Goal: Contribute content

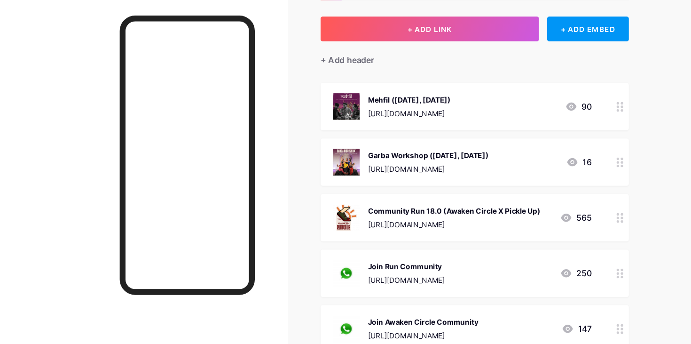
scroll to position [44, 0]
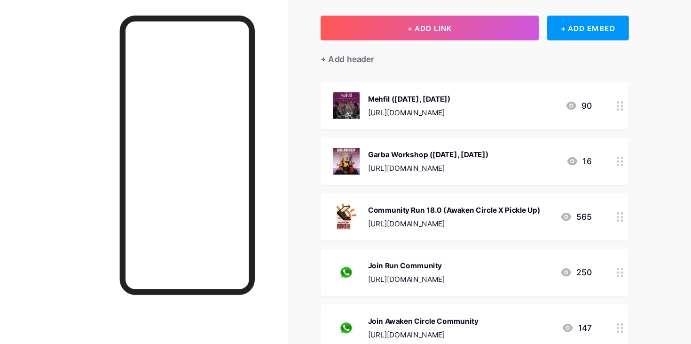
click at [499, 173] on div "Garba Workshop ([DATE], [DATE]) [URL][DOMAIN_NAME] 16" at bounding box center [423, 176] width 237 height 24
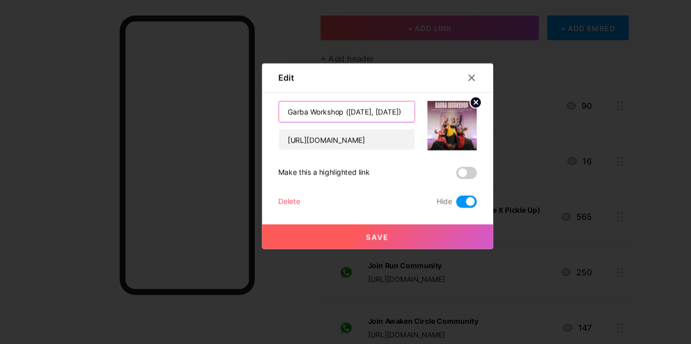
click at [362, 127] on input "Garba Workshop ([DATE], [DATE])" at bounding box center [317, 131] width 124 height 19
drag, startPoint x: 261, startPoint y: 130, endPoint x: 401, endPoint y: 133, distance: 140.2
click at [401, 133] on div "Garba Workshop ([DATE], [DATE]) [URL][DOMAIN_NAME]" at bounding box center [346, 143] width 182 height 45
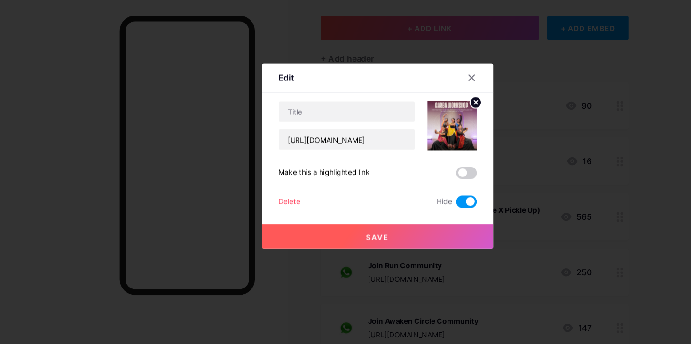
click at [437, 122] on icon at bounding box center [435, 122] width 3 height 3
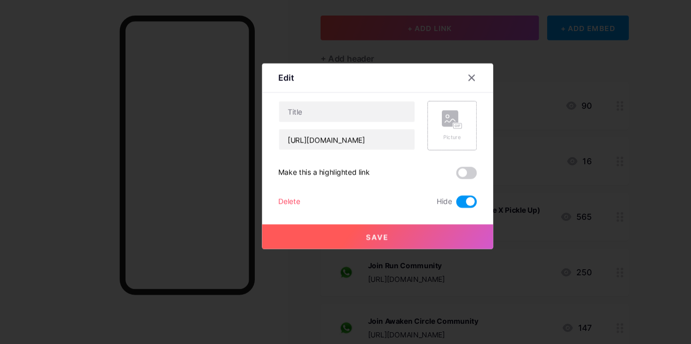
click at [418, 140] on rect at bounding box center [412, 137] width 15 height 15
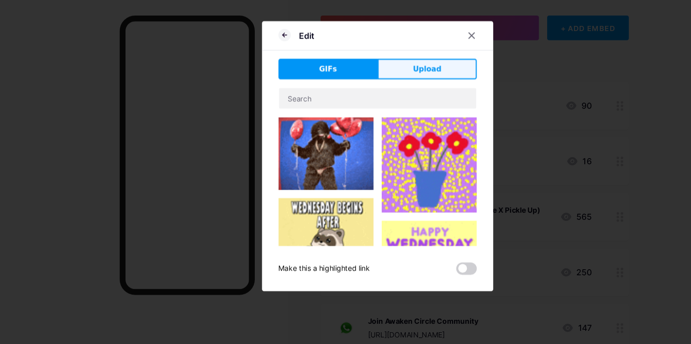
click at [391, 90] on span "Upload" at bounding box center [391, 92] width 26 height 10
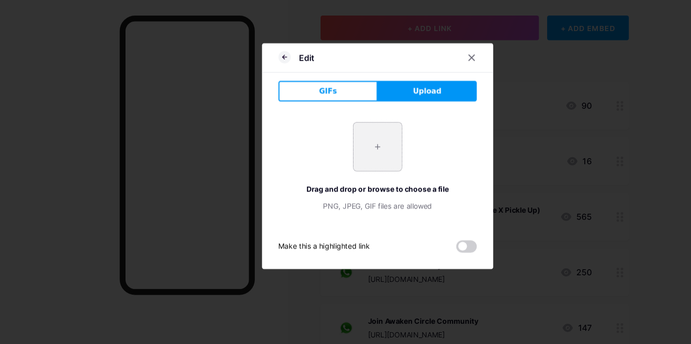
click at [343, 165] on input "file" at bounding box center [346, 163] width 44 height 44
type input "C:\fakepath\sakshinnn.jpg"
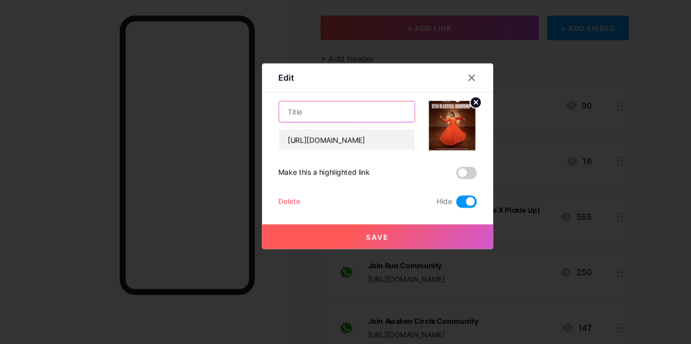
click at [363, 135] on input "text" at bounding box center [317, 131] width 124 height 19
click at [302, 129] on input "text" at bounding box center [317, 131] width 124 height 19
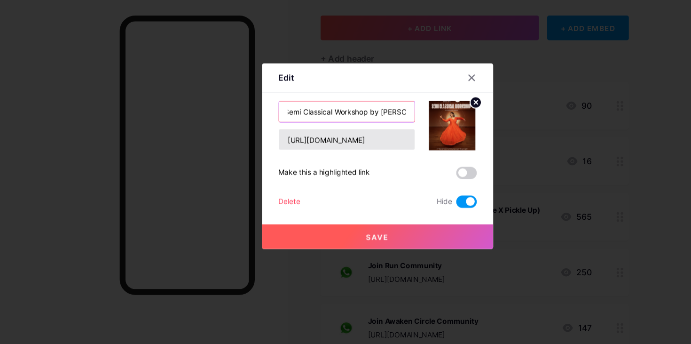
type input "Semi Classical Workshop by [PERSON_NAME]"
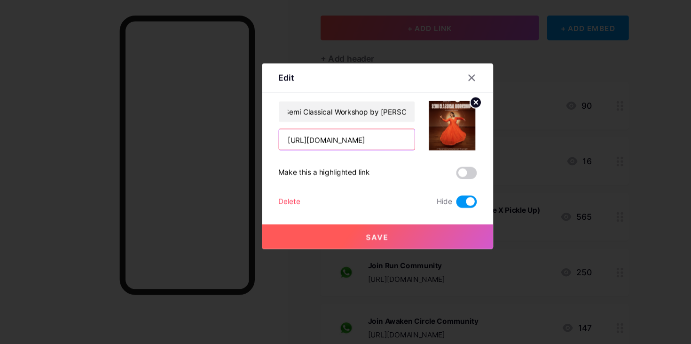
scroll to position [0, 0]
drag, startPoint x: 359, startPoint y: 160, endPoint x: 227, endPoint y: 159, distance: 132.2
click at [227, 159] on div "Edit Content YouTube Play YouTube video without leaving your page. ADD Vimeo Pl…" at bounding box center [345, 172] width 691 height 344
paste input "uhEewGJC"
type input "[URL][DOMAIN_NAME]"
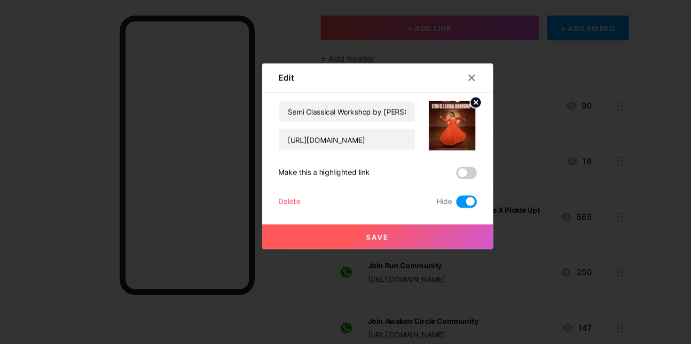
click at [423, 216] on span at bounding box center [427, 213] width 19 height 11
click at [418, 216] on input "checkbox" at bounding box center [418, 216] width 0 height 0
click at [373, 244] on button "Save" at bounding box center [346, 245] width 212 height 23
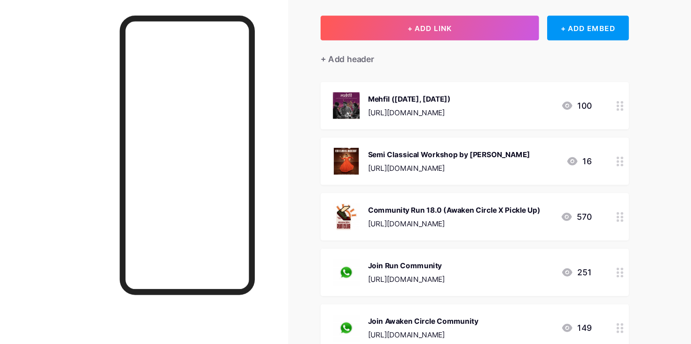
click at [566, 227] on circle at bounding box center [565, 227] width 2 height 2
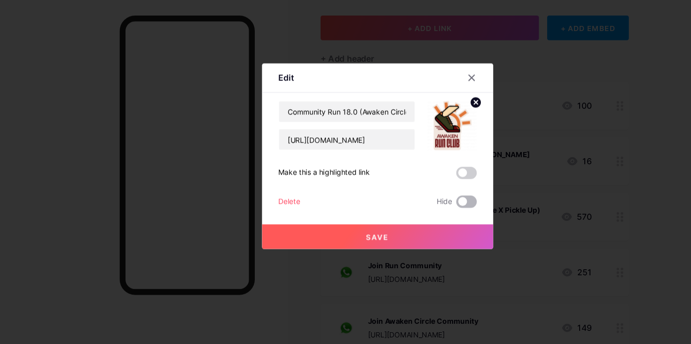
click at [426, 213] on span at bounding box center [427, 213] width 19 height 11
click at [418, 216] on input "checkbox" at bounding box center [418, 216] width 0 height 0
click at [482, 192] on div at bounding box center [345, 172] width 691 height 344
